Goal: Task Accomplishment & Management: Use online tool/utility

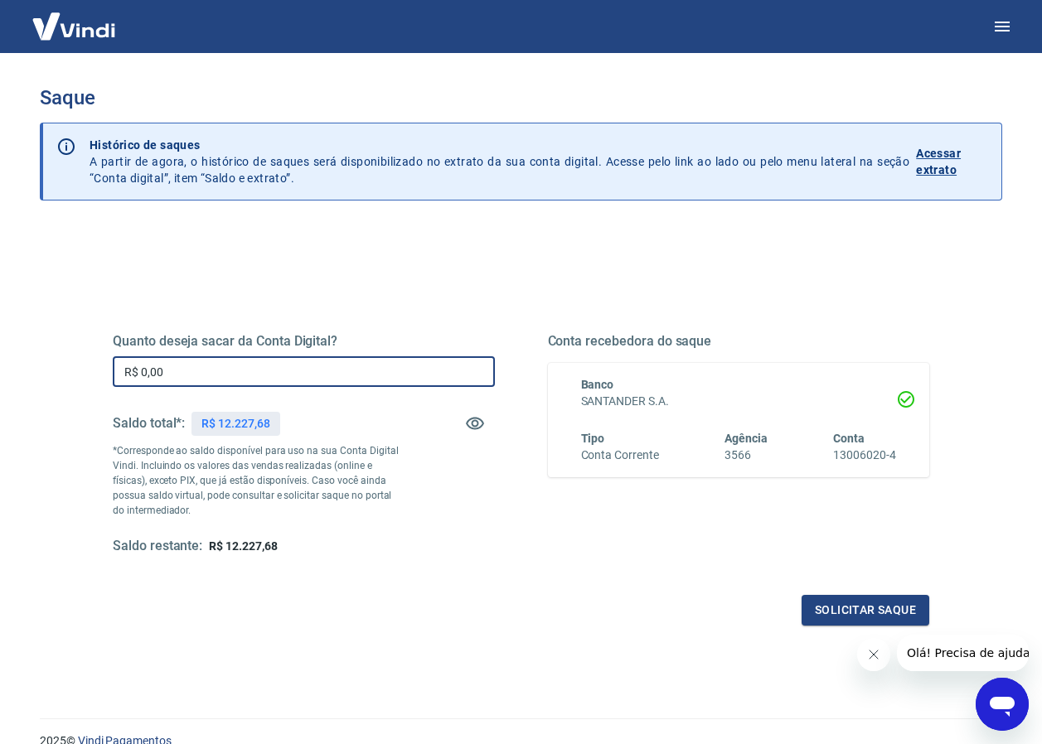
click at [184, 381] on input "R$ 0,00" at bounding box center [304, 371] width 382 height 31
drag, startPoint x: 177, startPoint y: 374, endPoint x: 85, endPoint y: 384, distance: 93.4
click at [85, 384] on div "Quanto deseja sacar da Conta Digital? R$ 0,00 ​ Saldo total*: R$ 12.227,68 *Cor…" at bounding box center [521, 452] width 896 height 385
type input "R$ 12.227,68"
click at [841, 601] on button "Solicitar saque" at bounding box center [866, 610] width 128 height 31
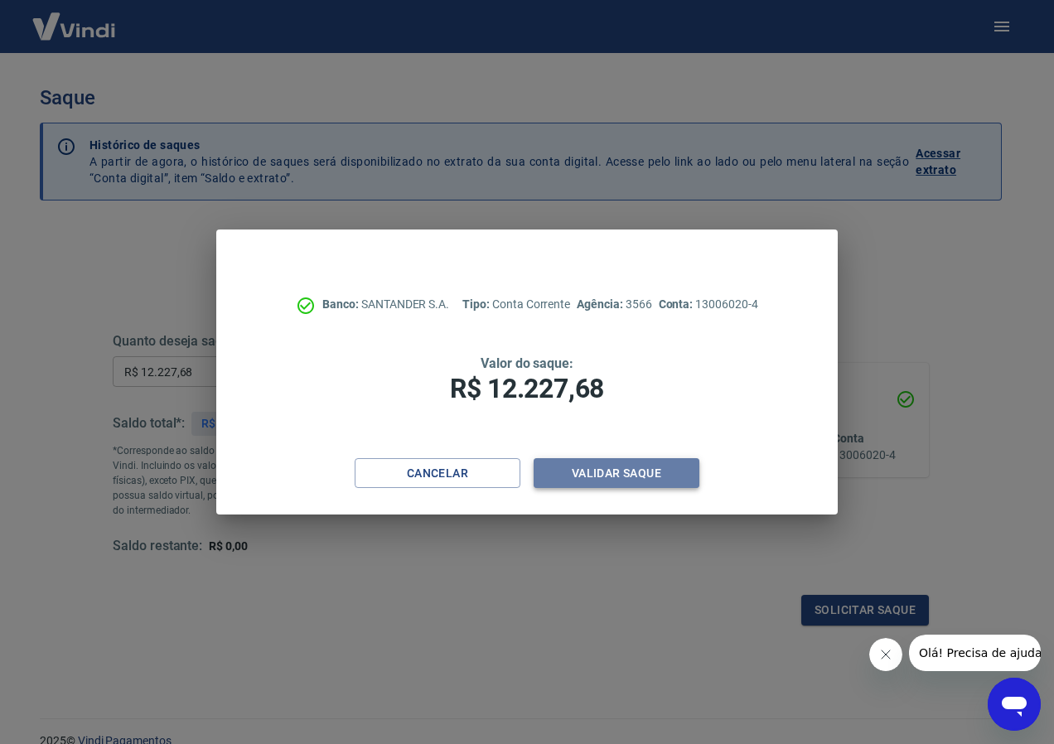
click at [608, 463] on button "Validar saque" at bounding box center [617, 473] width 166 height 31
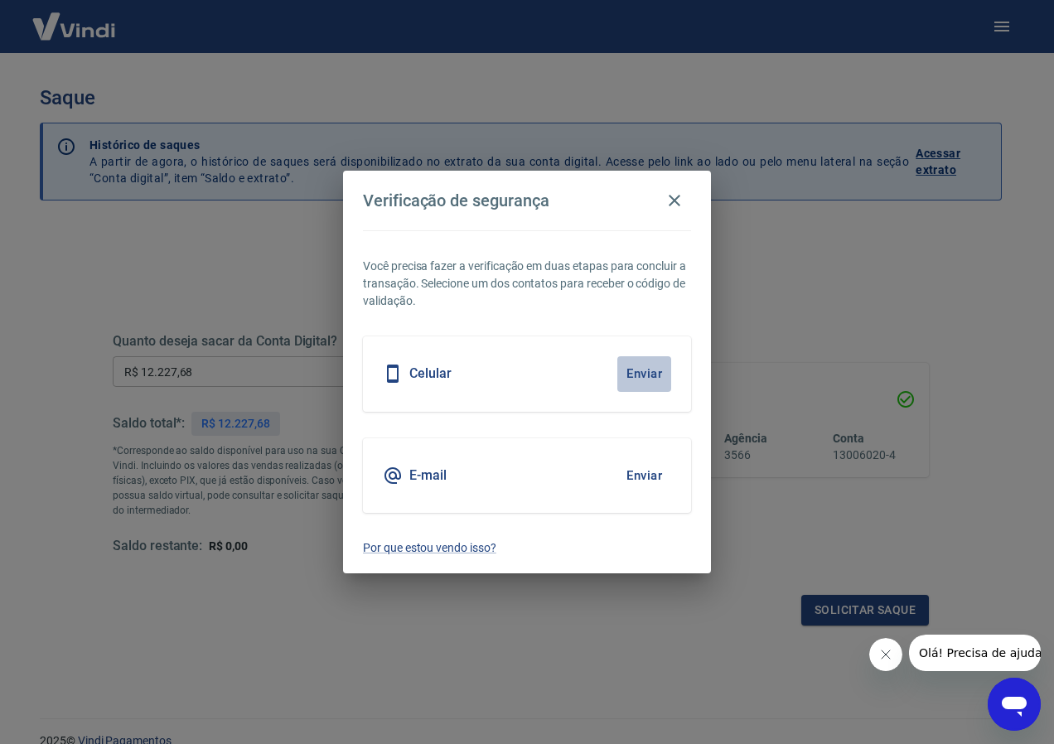
click at [643, 371] on button "Enviar" at bounding box center [645, 373] width 54 height 35
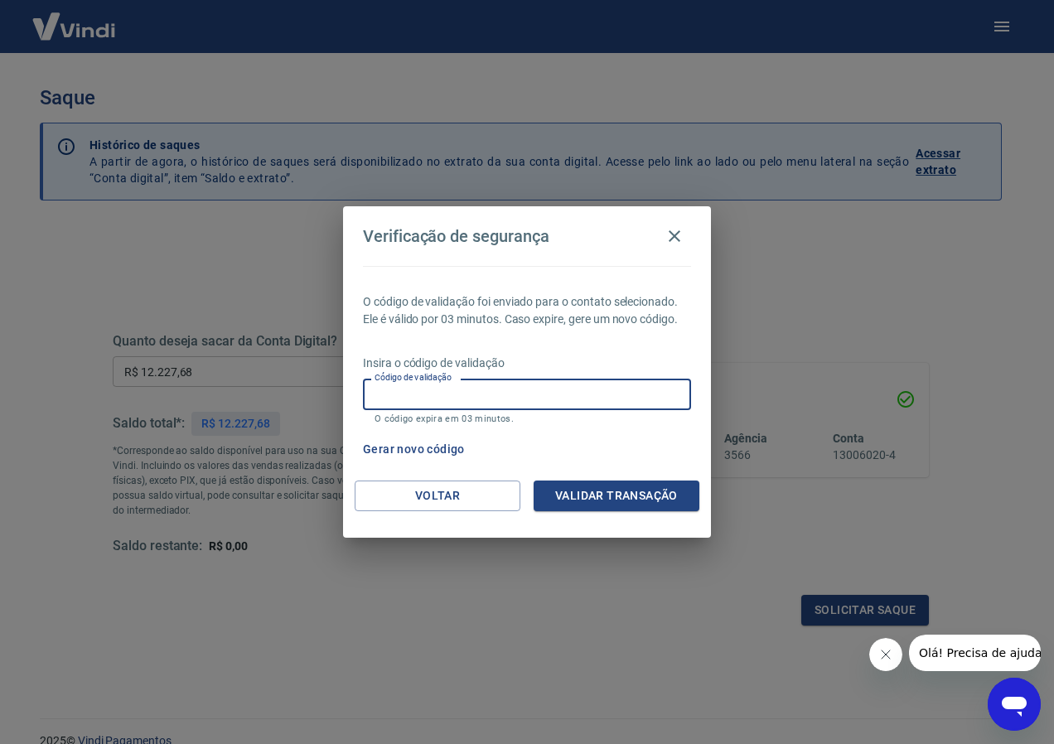
click at [482, 385] on input "Código de validação" at bounding box center [527, 394] width 328 height 31
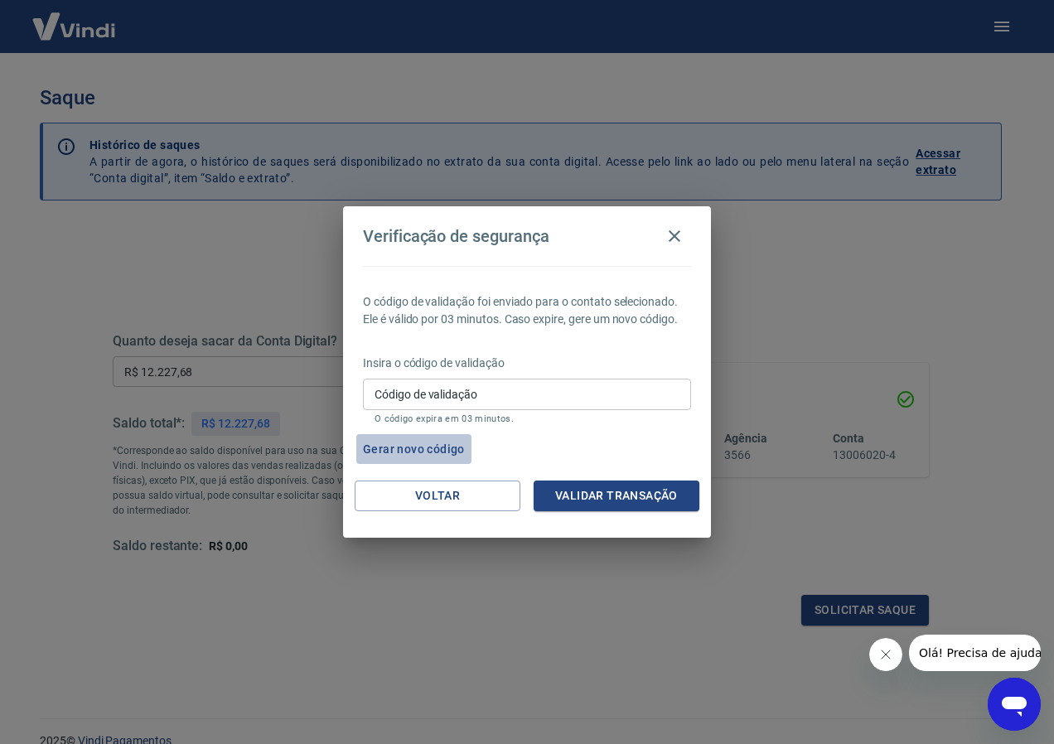
click at [425, 445] on button "Gerar novo código" at bounding box center [413, 449] width 115 height 31
click at [685, 240] on button "button" at bounding box center [674, 236] width 33 height 33
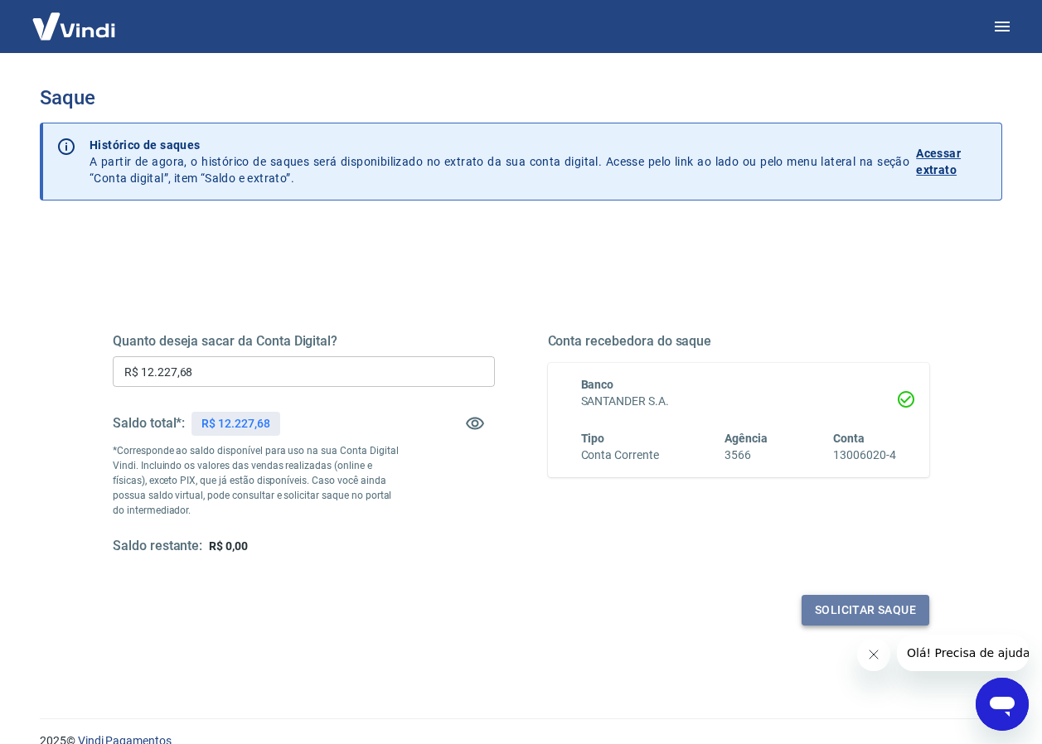
click at [838, 598] on button "Solicitar saque" at bounding box center [866, 610] width 128 height 31
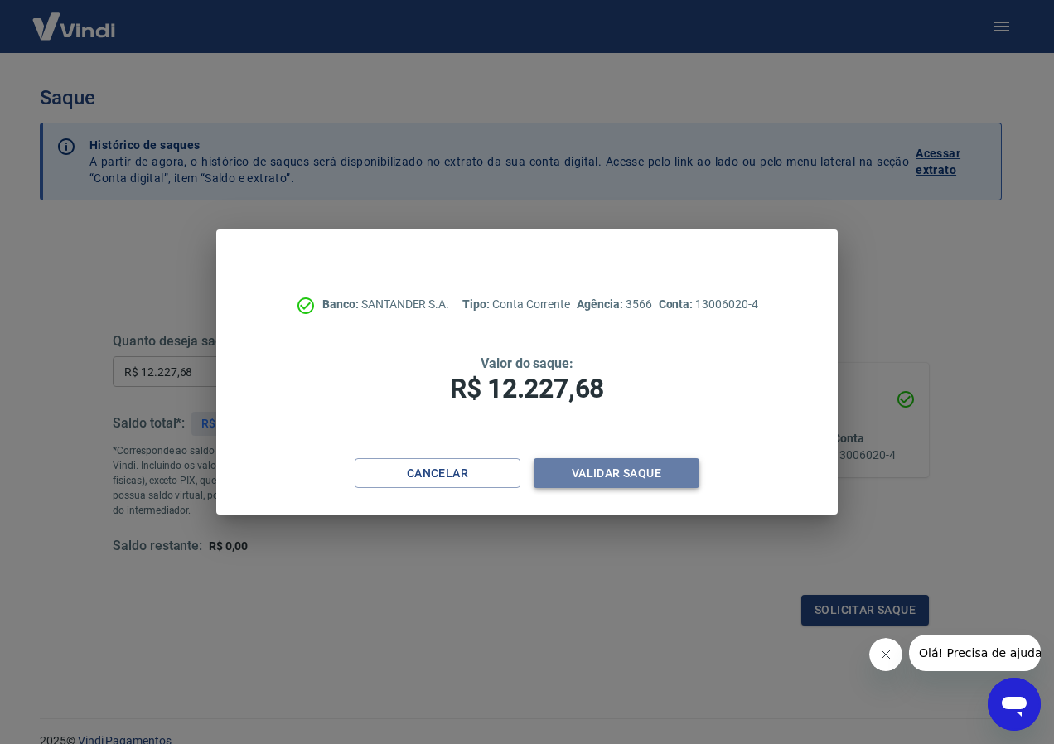
click at [644, 477] on button "Validar saque" at bounding box center [617, 473] width 166 height 31
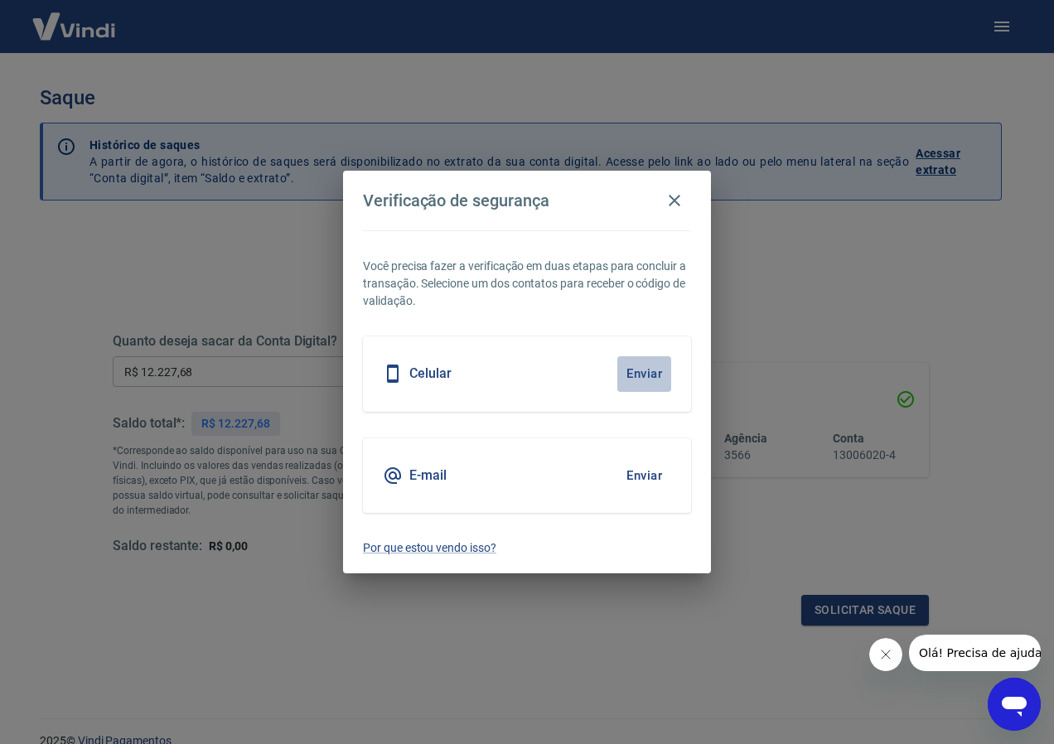
click at [641, 366] on button "Enviar" at bounding box center [645, 373] width 54 height 35
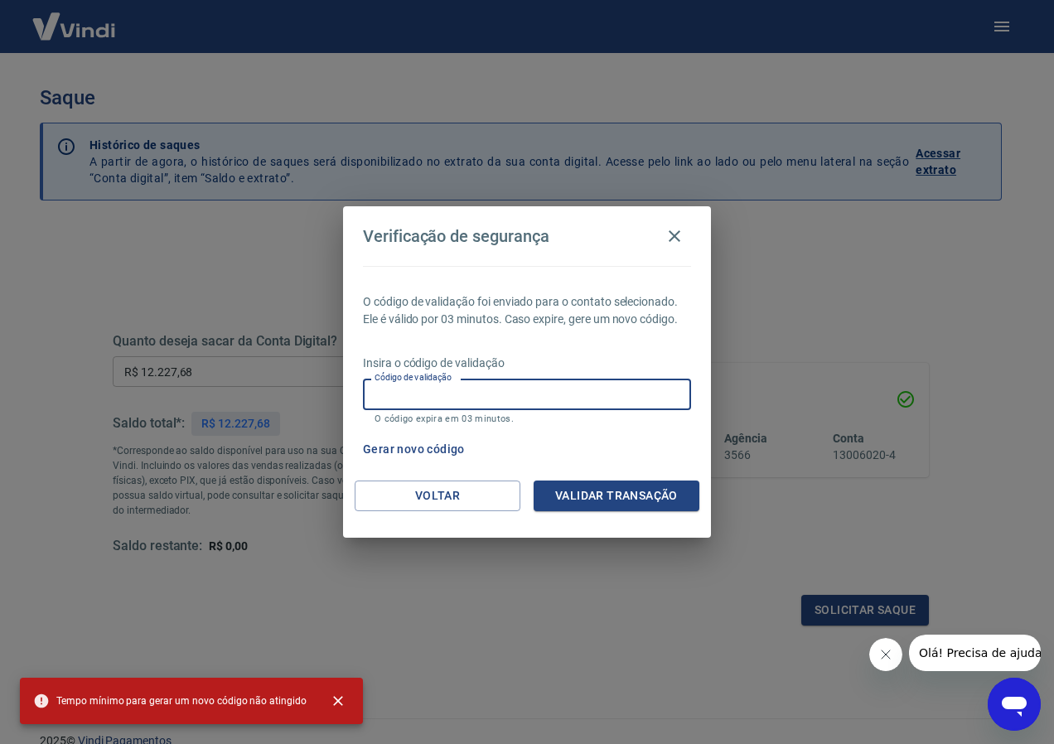
click at [519, 403] on input "Código de validação" at bounding box center [527, 394] width 328 height 31
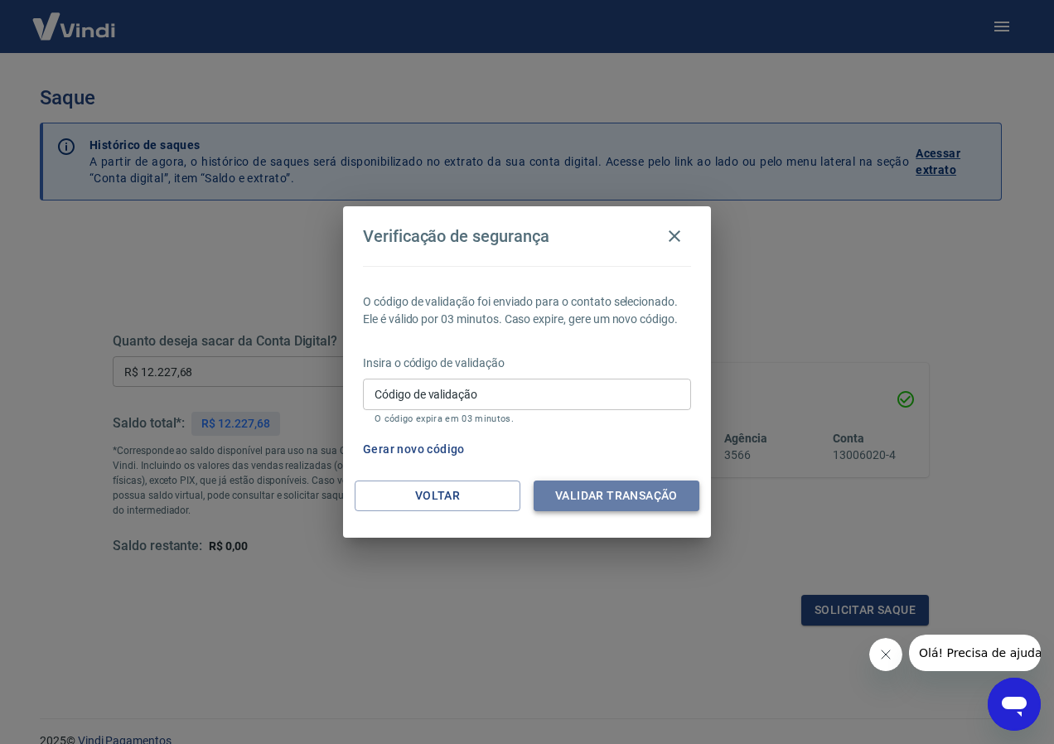
click at [652, 492] on button "Validar transação" at bounding box center [617, 496] width 166 height 31
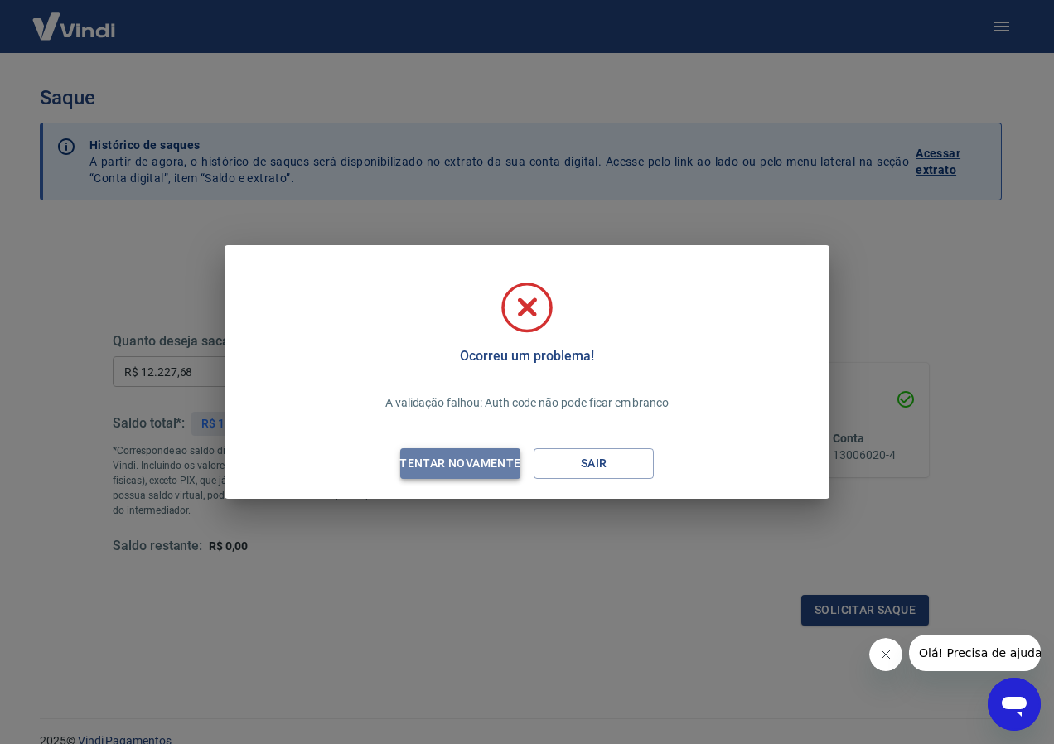
click at [419, 470] on div "Tentar novamente" at bounding box center [460, 463] width 161 height 21
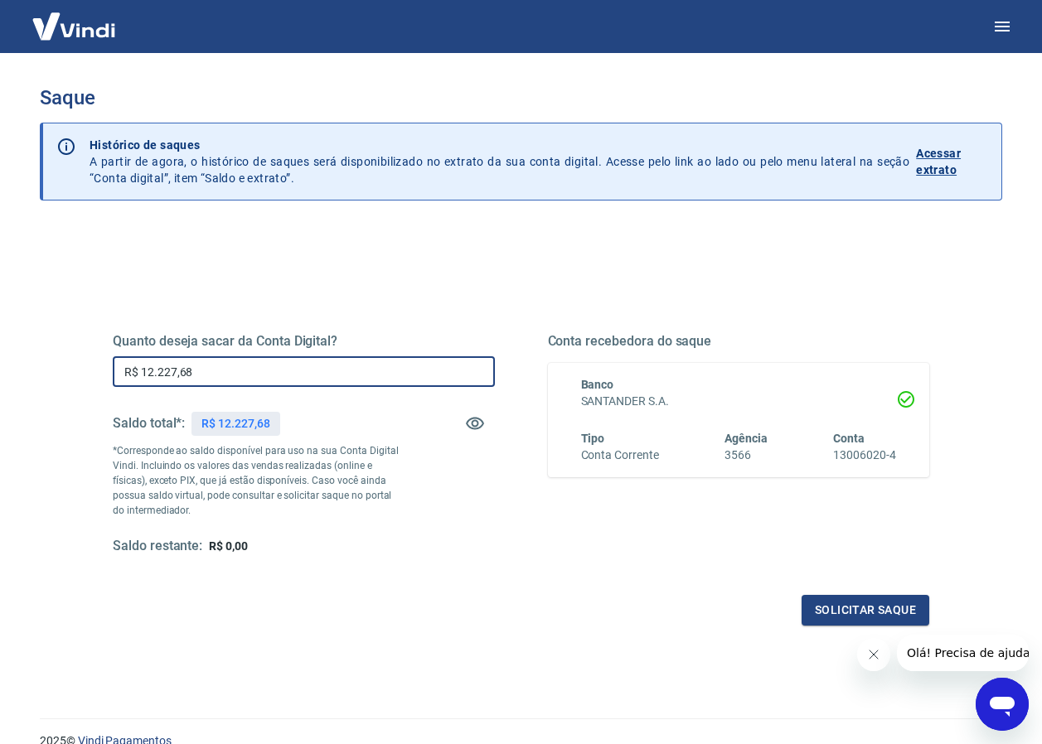
click at [224, 373] on input "R$ 12.227,68" at bounding box center [304, 371] width 382 height 31
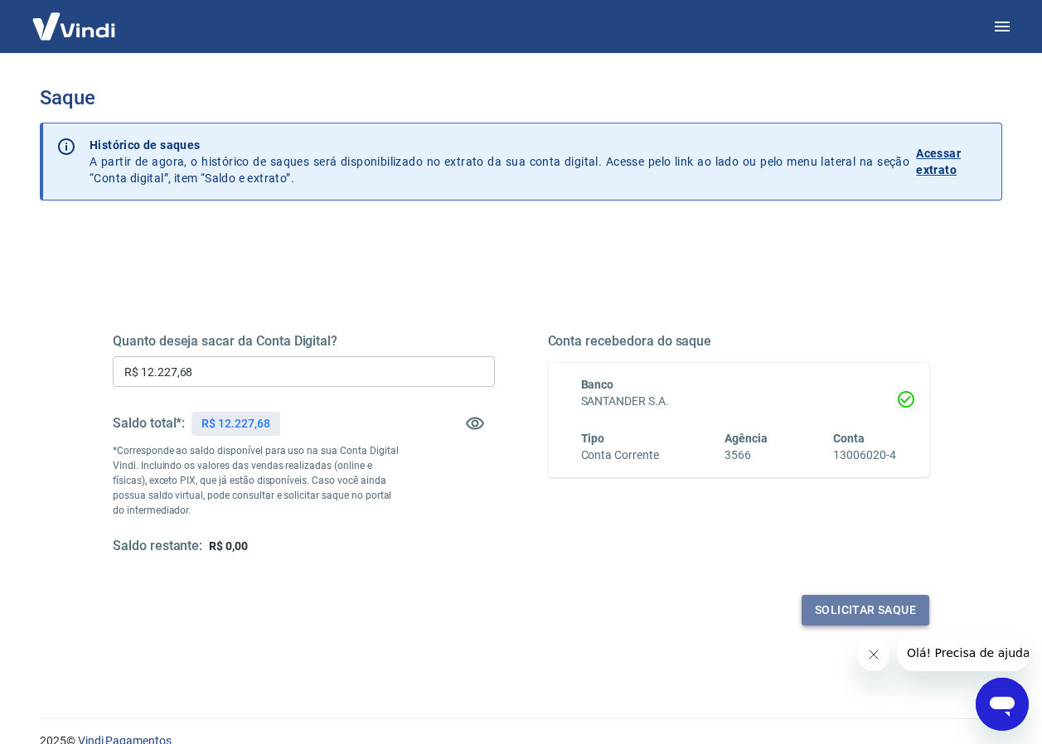
click at [836, 606] on button "Solicitar saque" at bounding box center [866, 610] width 128 height 31
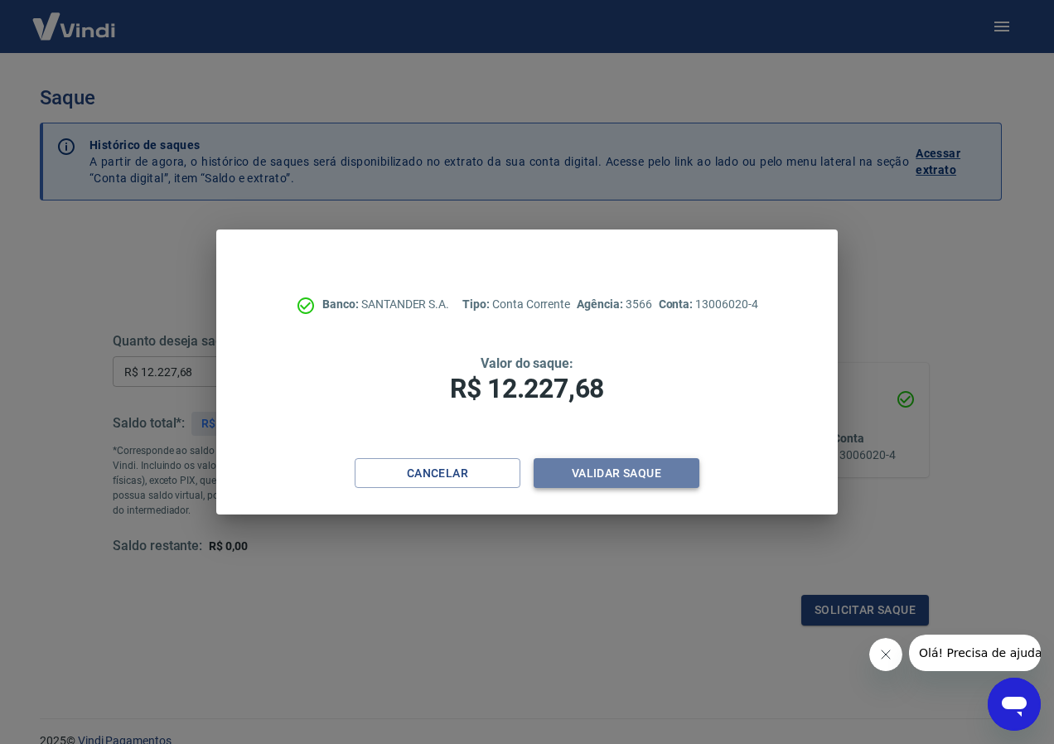
click at [598, 466] on button "Validar saque" at bounding box center [617, 473] width 166 height 31
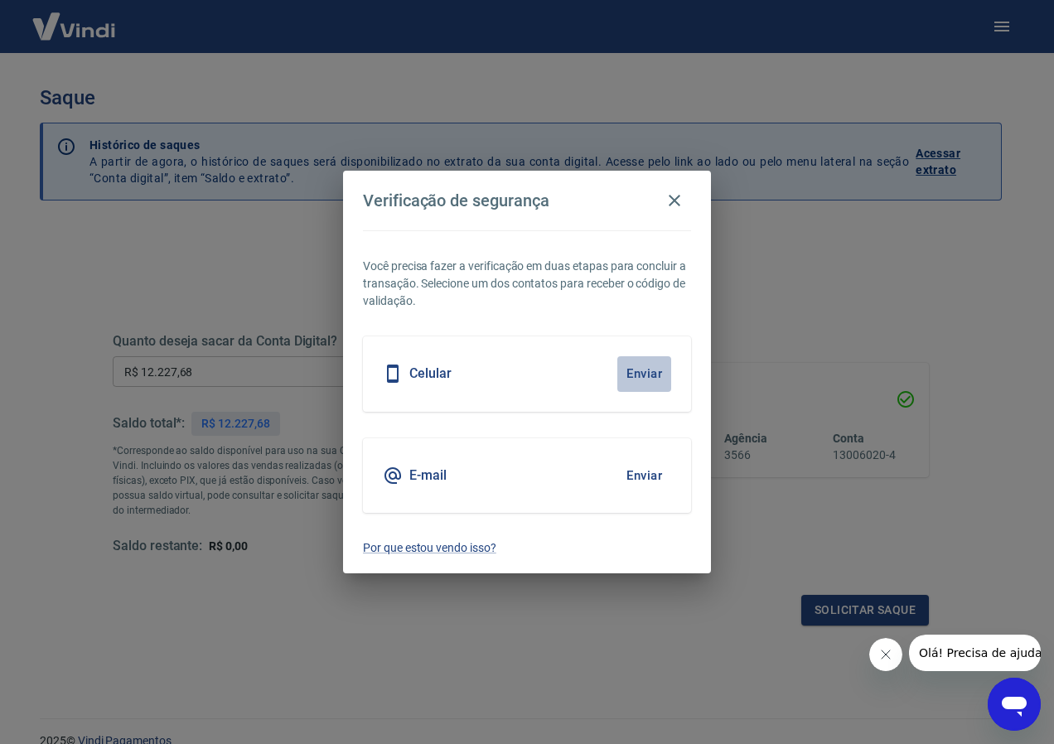
click at [646, 369] on button "Enviar" at bounding box center [645, 373] width 54 height 35
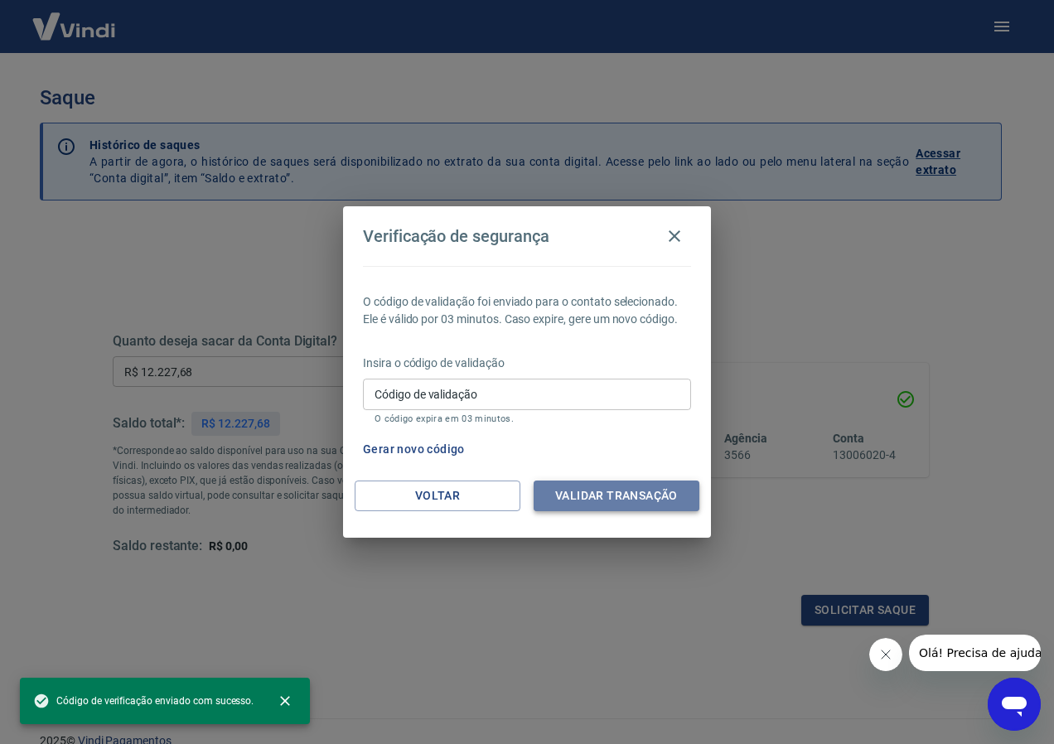
click at [612, 483] on button "Validar transação" at bounding box center [617, 496] width 166 height 31
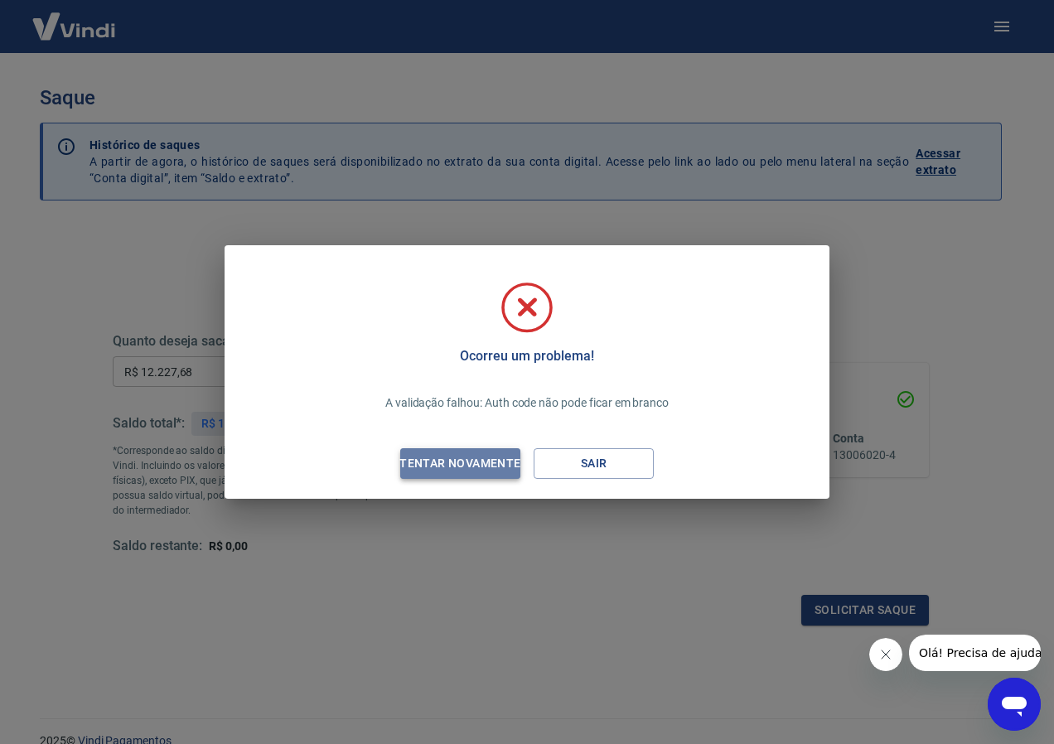
click at [441, 458] on div "Tentar novamente" at bounding box center [460, 463] width 161 height 21
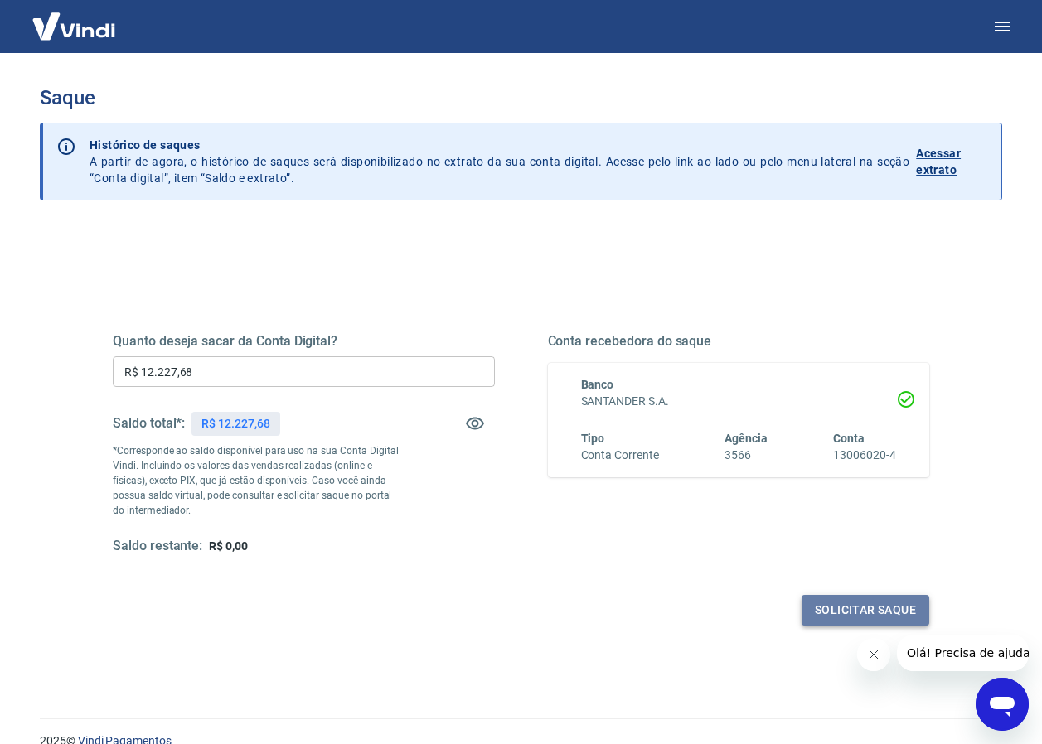
click at [867, 599] on button "Solicitar saque" at bounding box center [866, 610] width 128 height 31
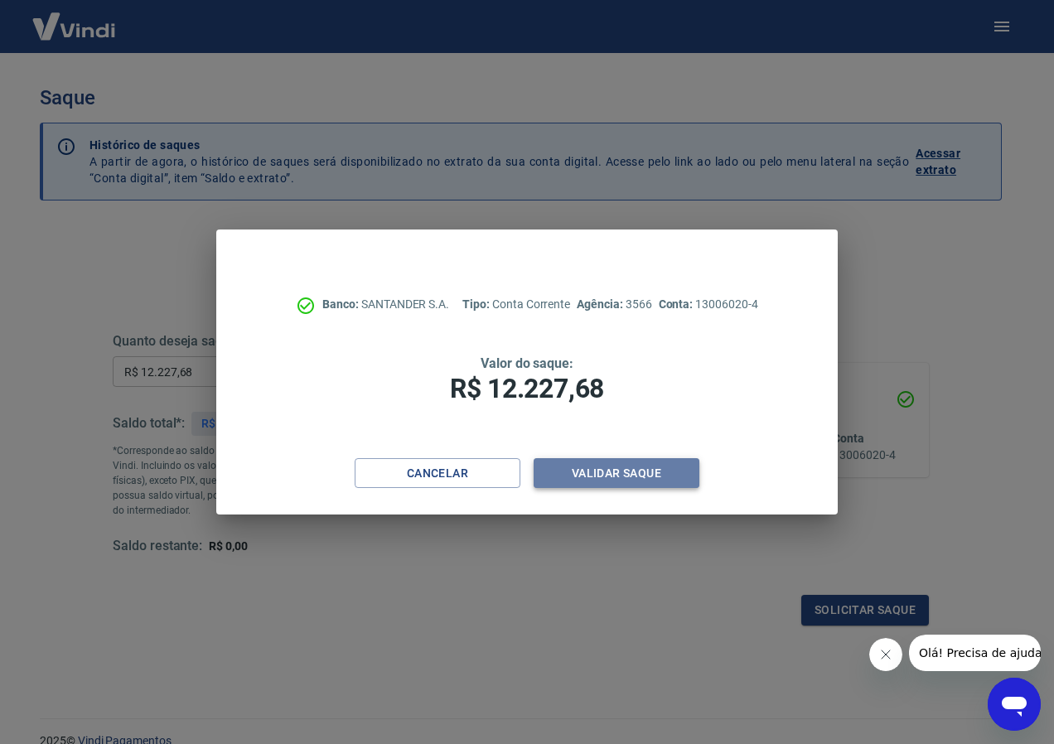
click at [573, 465] on button "Validar saque" at bounding box center [617, 473] width 166 height 31
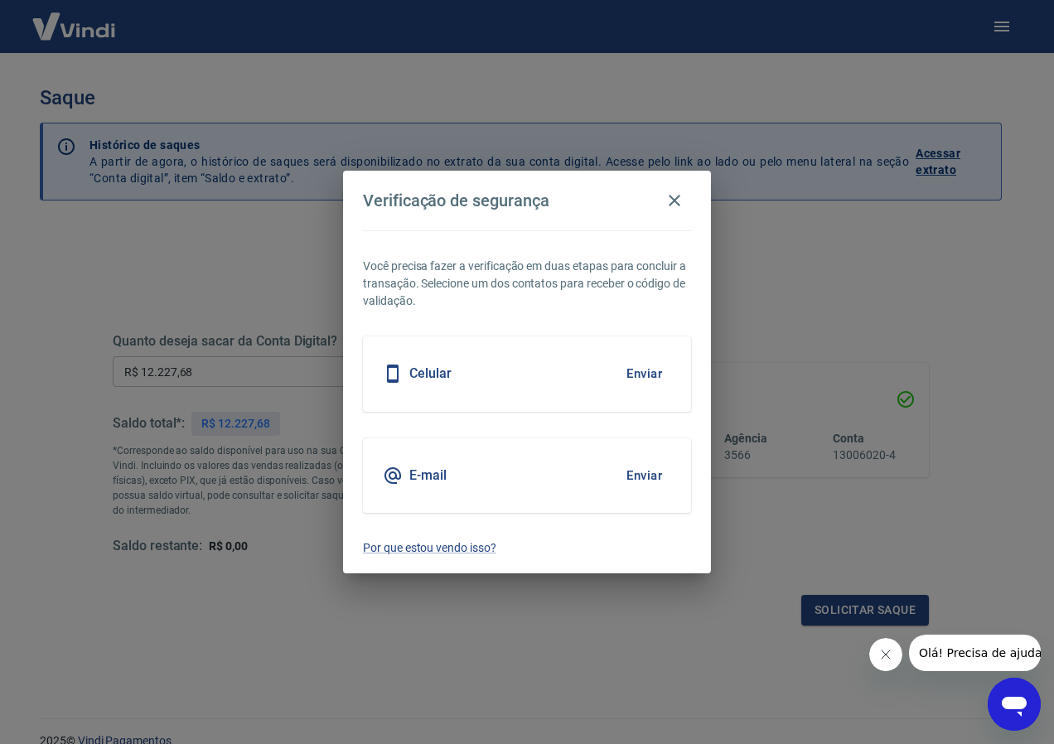
click at [422, 379] on h5 "Celular" at bounding box center [431, 374] width 42 height 17
click at [637, 371] on button "Enviar" at bounding box center [645, 373] width 54 height 35
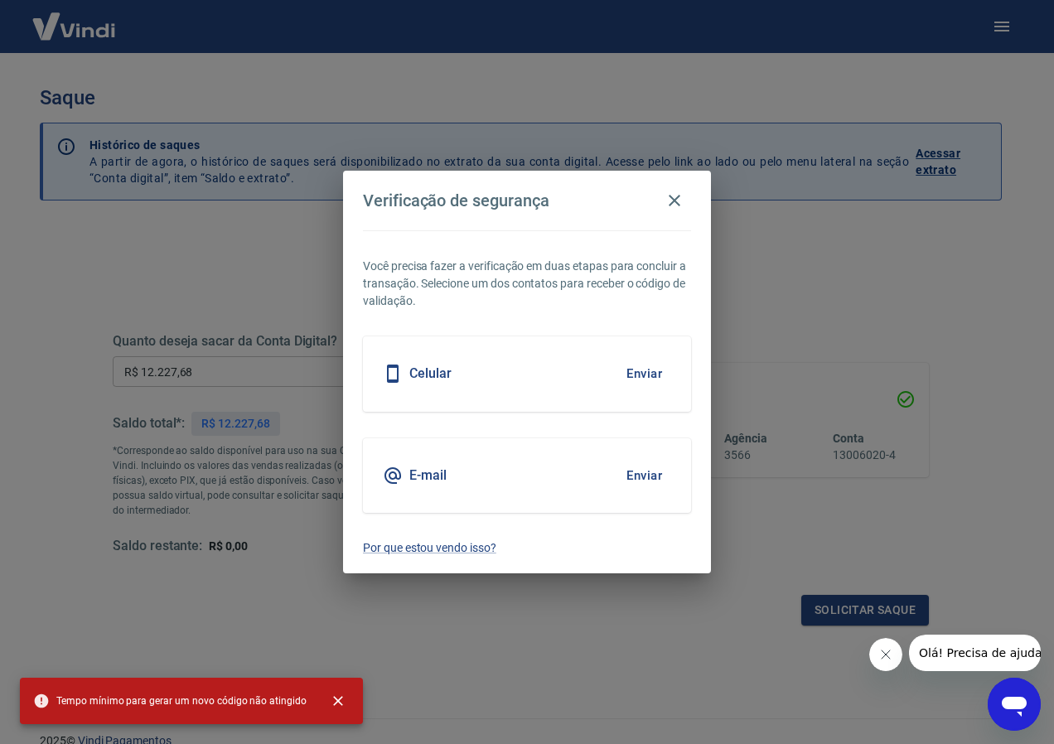
click at [832, 272] on div "Verificação de segurança Você precisa fazer a verificação em duas etapas para c…" at bounding box center [527, 372] width 1054 height 744
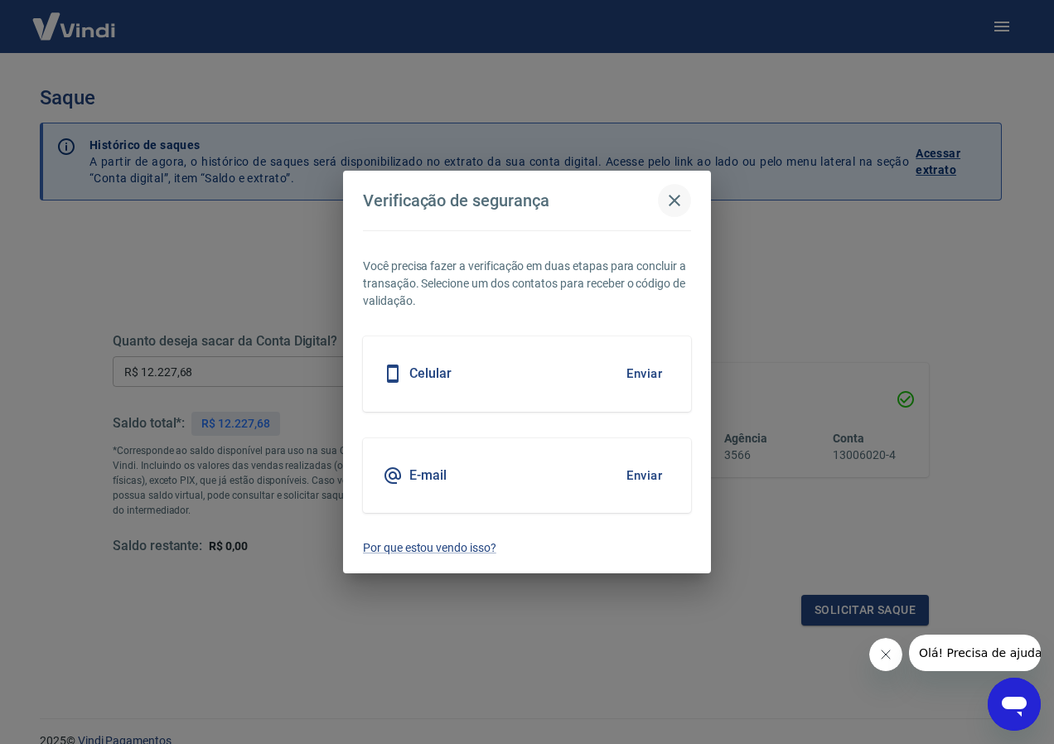
click at [679, 198] on icon "button" at bounding box center [675, 201] width 20 height 20
